Goal: Check status: Check status

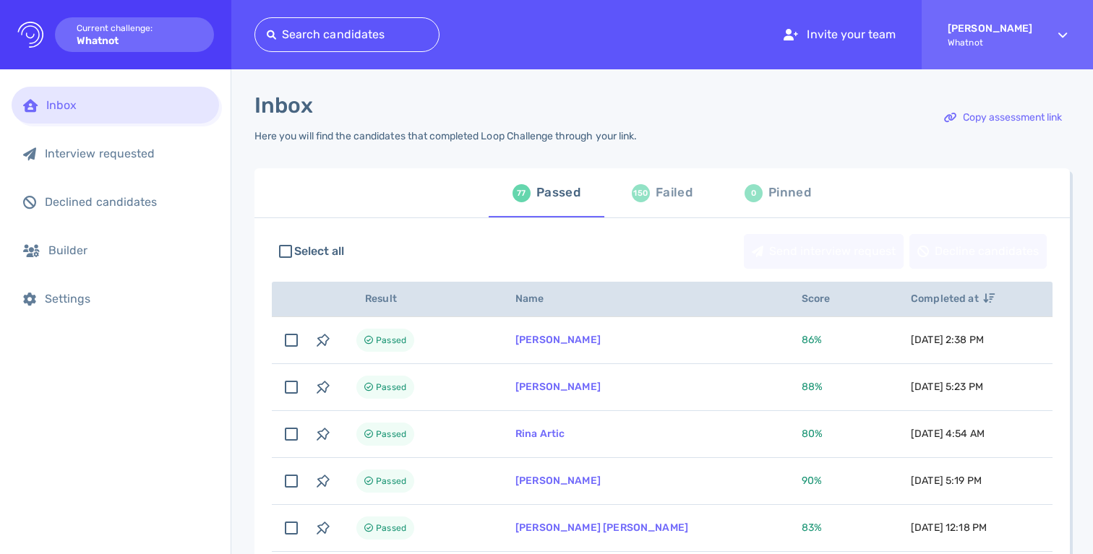
click at [657, 189] on div "Failed" at bounding box center [674, 193] width 37 height 22
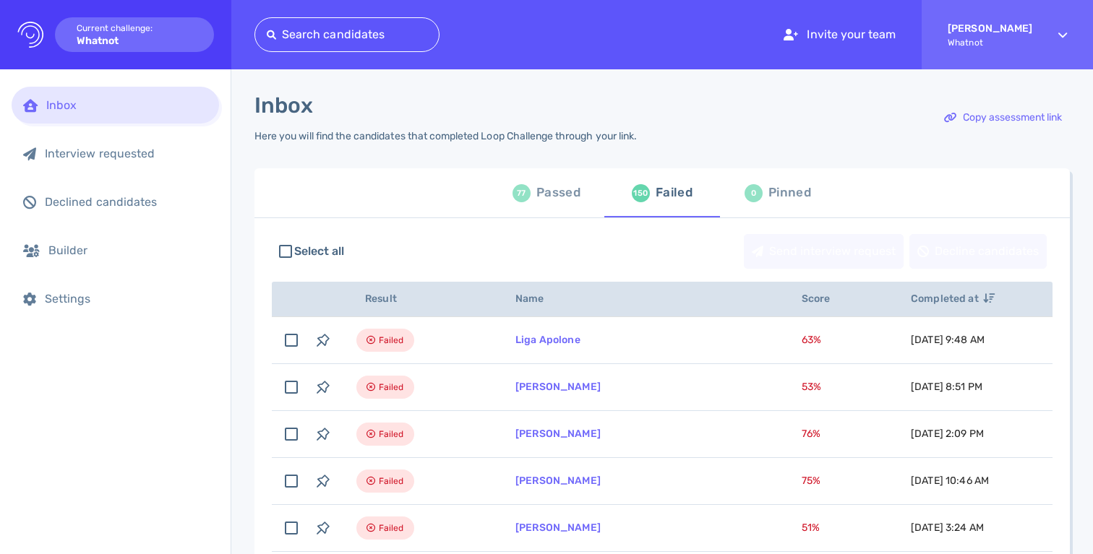
click at [557, 207] on div "77 Passed" at bounding box center [547, 193] width 68 height 40
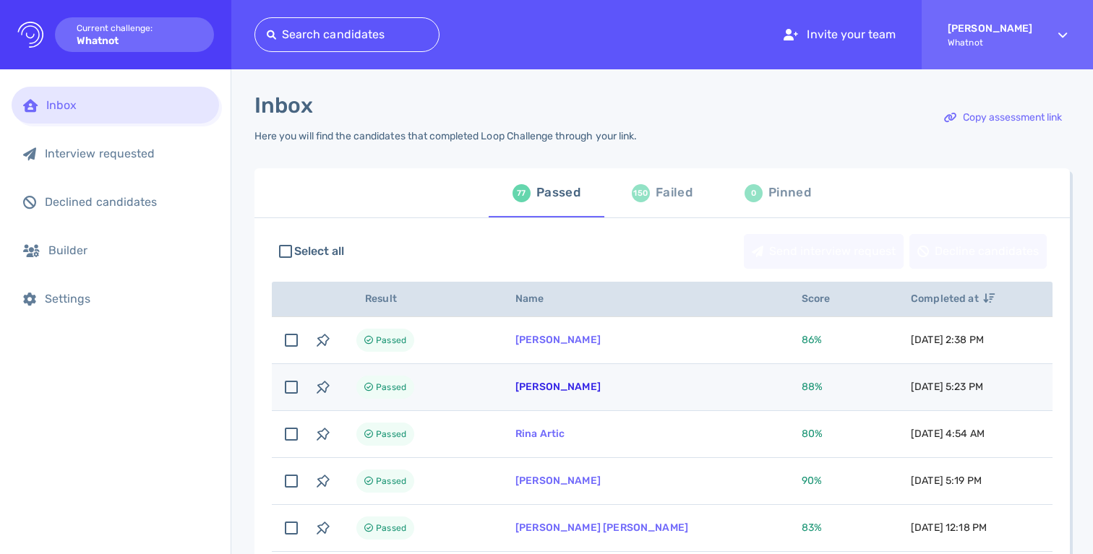
click at [531, 383] on link "Stephanie Faust" at bounding box center [557, 387] width 85 height 12
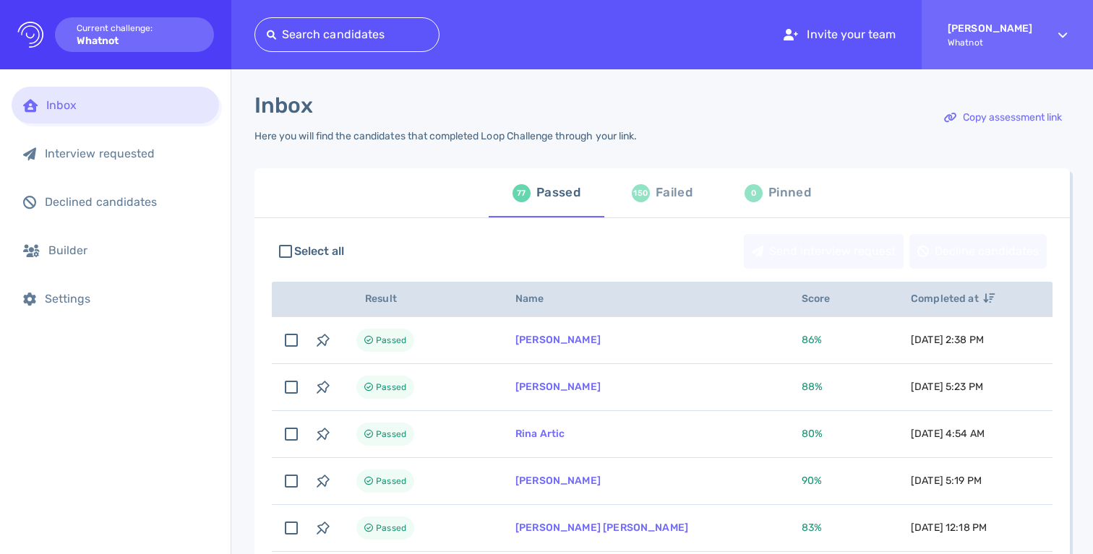
click at [414, 242] on div "Select all Send interview request Decline candidates" at bounding box center [662, 251] width 781 height 49
click at [671, 198] on div "Failed" at bounding box center [674, 193] width 37 height 22
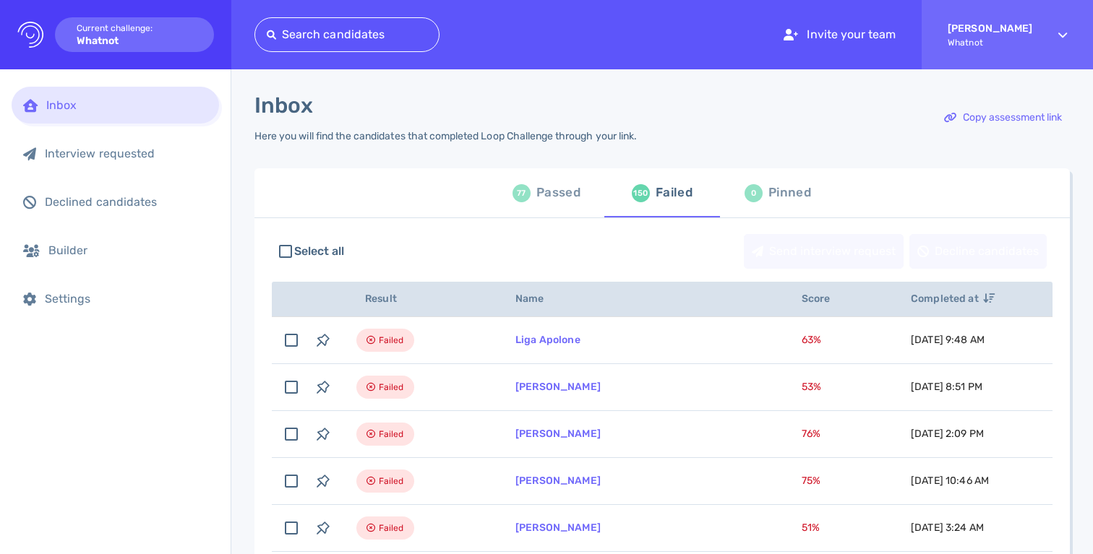
scroll to position [18, 0]
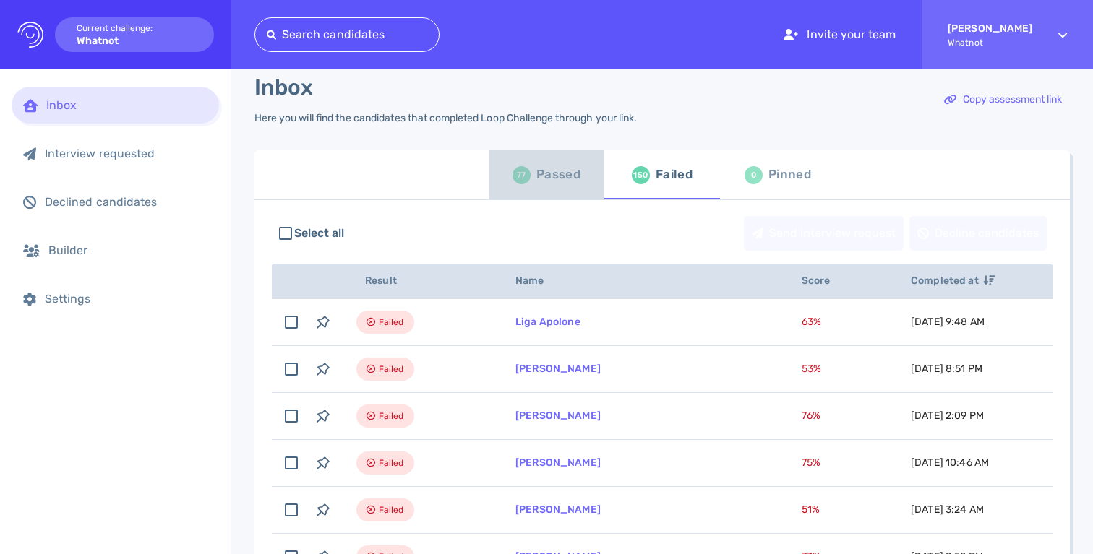
click at [540, 181] on div "Passed" at bounding box center [558, 175] width 44 height 22
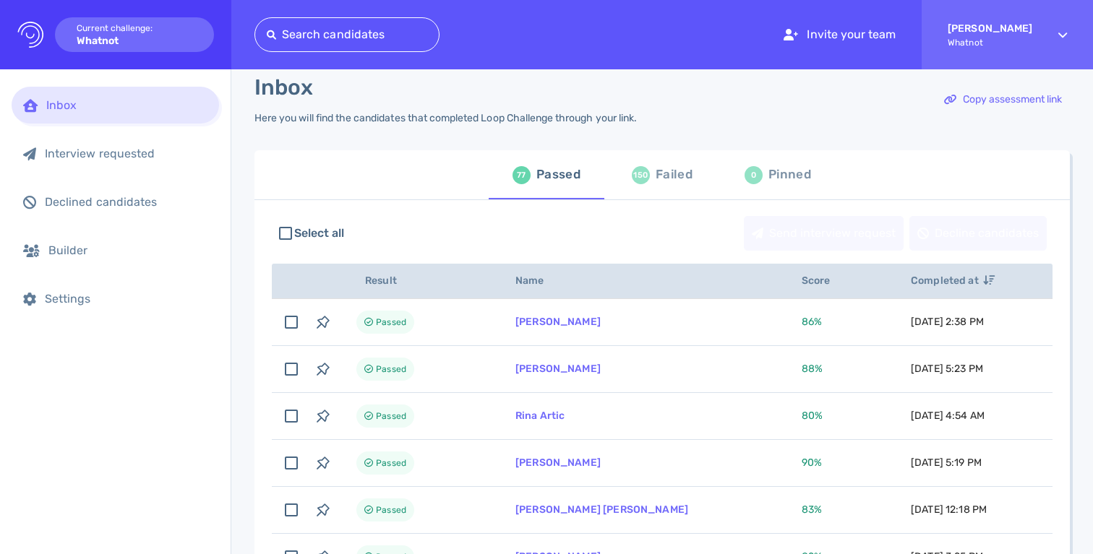
click at [661, 126] on div "Inbox Here you will find the candidates that completed Loop Challenge through y…" at bounding box center [661, 107] width 815 height 67
